Goal: Navigation & Orientation: Go to known website

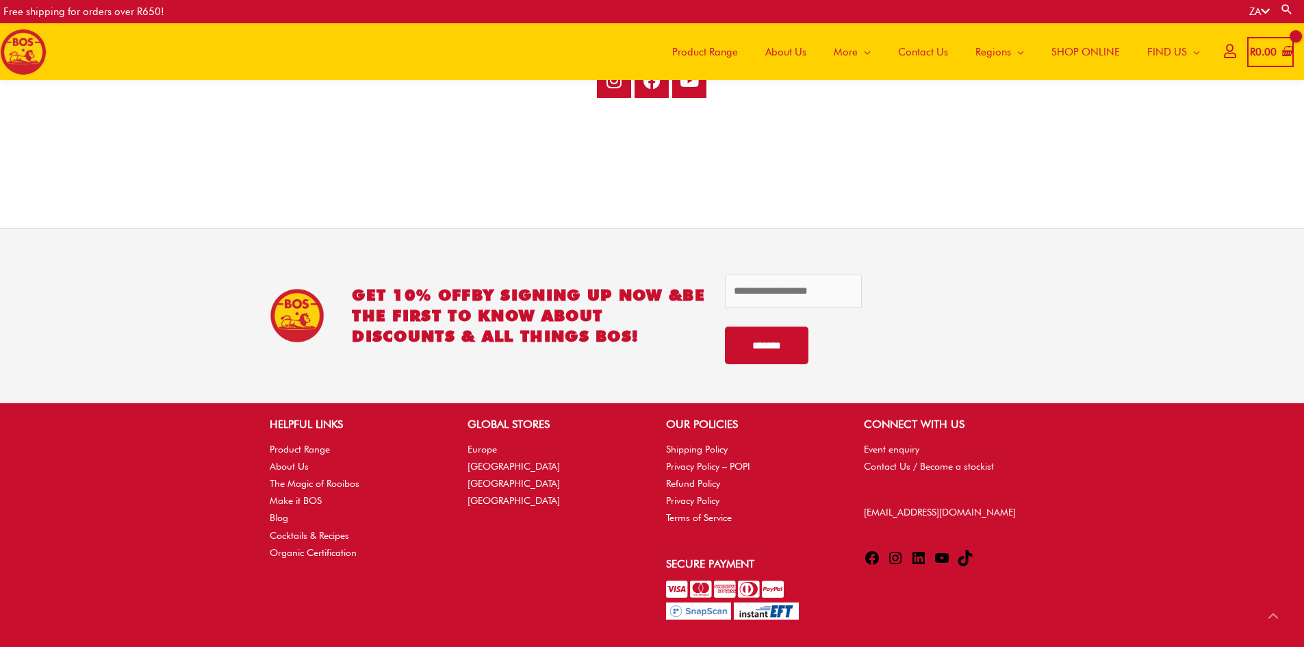
scroll to position [2815, 0]
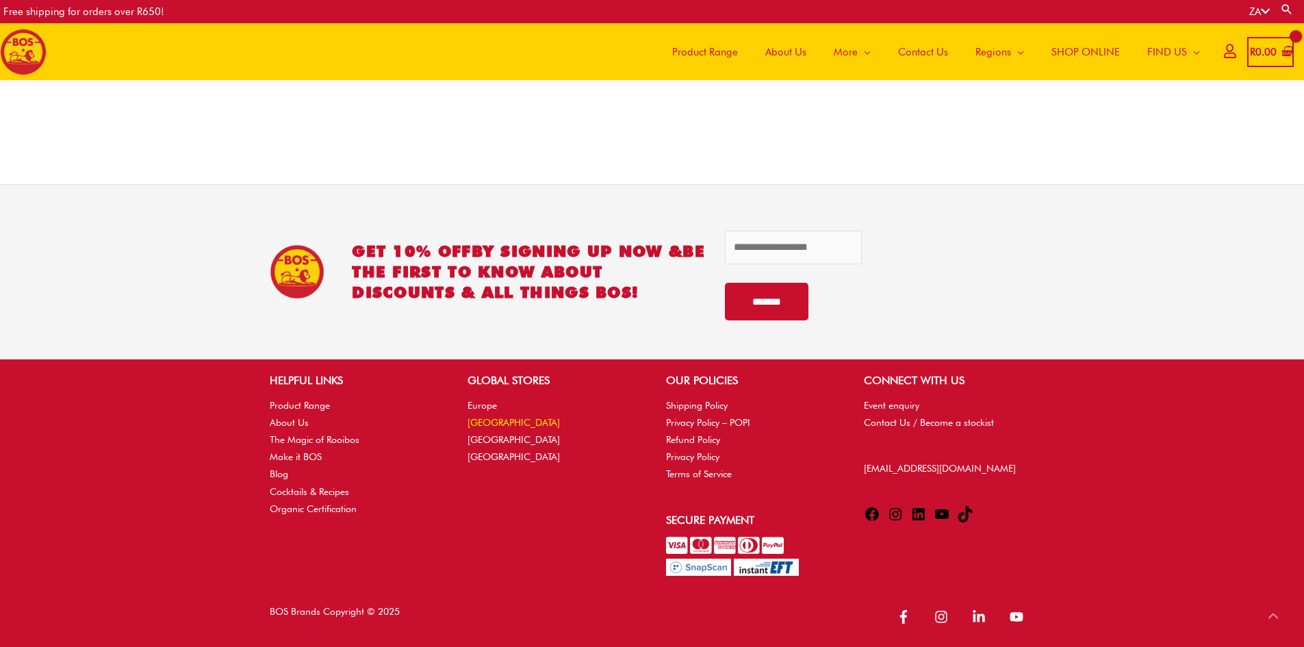
click at [511, 422] on link "[GEOGRAPHIC_DATA]" at bounding box center [514, 422] width 92 height 11
click at [488, 418] on link "[GEOGRAPHIC_DATA]" at bounding box center [514, 422] width 92 height 11
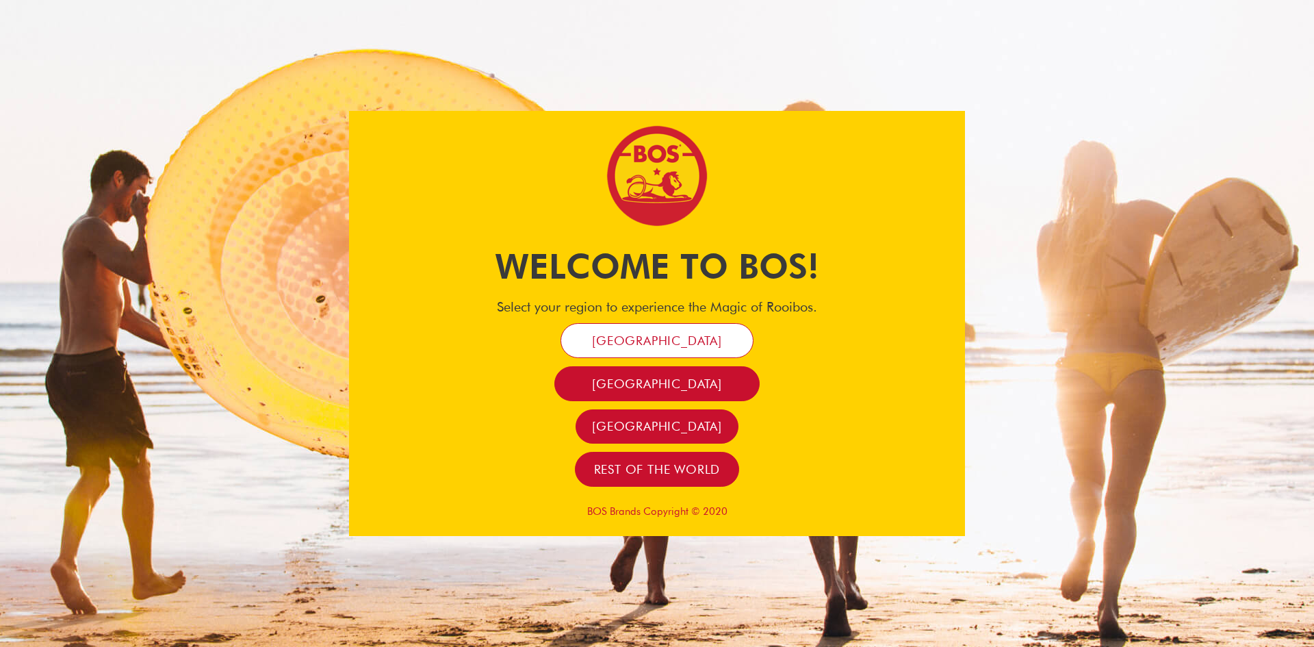
click at [665, 337] on span "[GEOGRAPHIC_DATA]" at bounding box center [657, 341] width 130 height 16
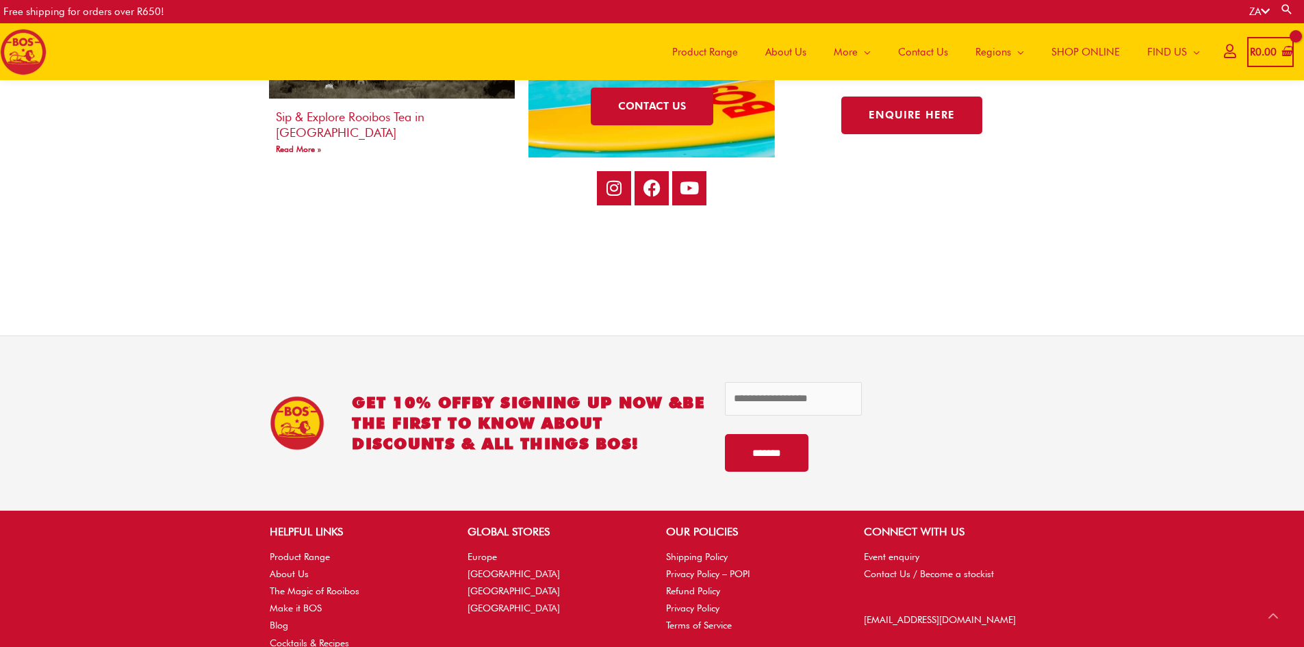
scroll to position [2815, 0]
